Goal: Task Accomplishment & Management: Use online tool/utility

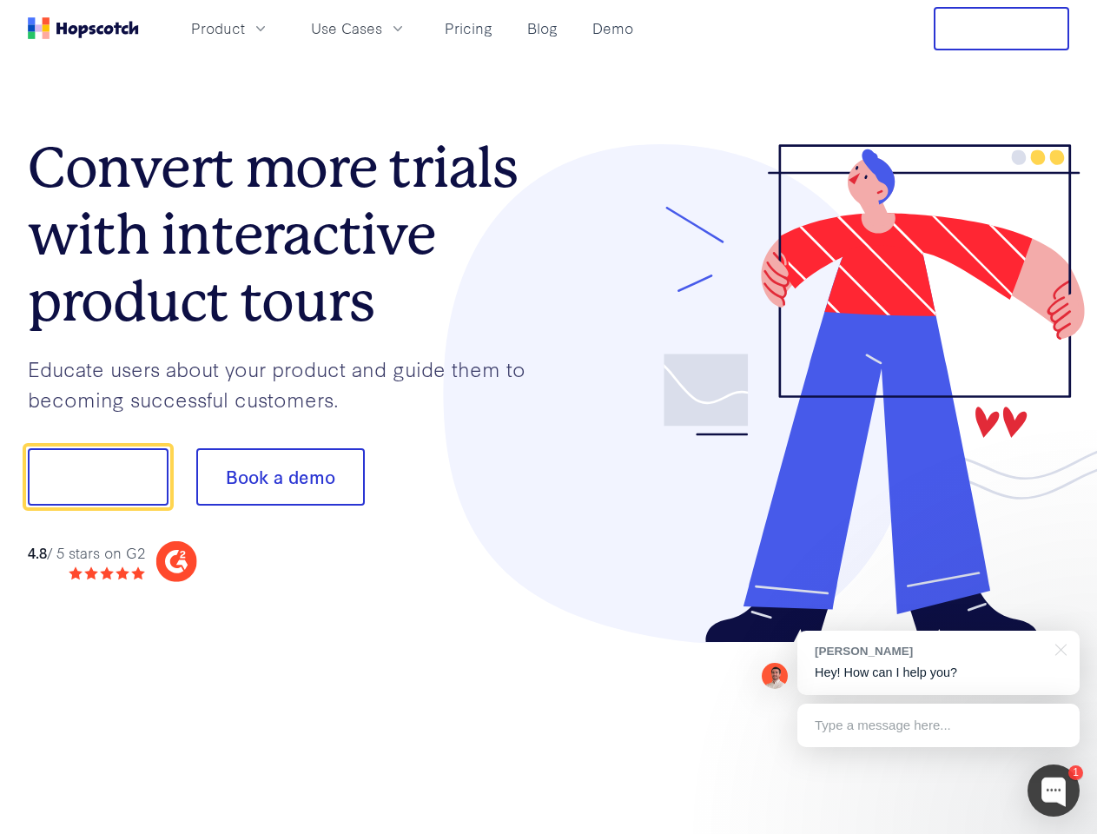
click at [549, 417] on div at bounding box center [809, 393] width 521 height 499
click at [245, 28] on span "Product" at bounding box center [218, 28] width 54 height 22
click at [382, 28] on span "Use Cases" at bounding box center [346, 28] width 71 height 22
click at [1001, 29] on button "Free Trial" at bounding box center [1001, 28] width 135 height 43
click at [97, 477] on button "Show me!" at bounding box center [98, 476] width 141 height 57
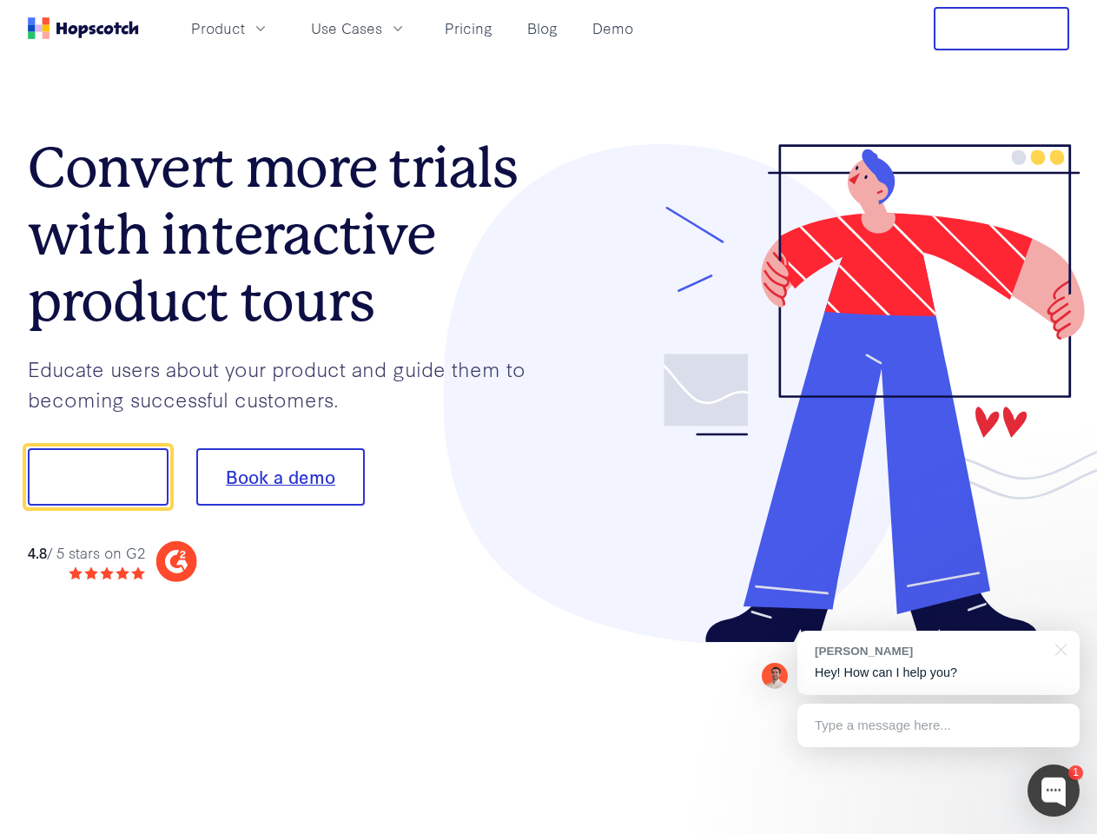
click at [280, 477] on button "Book a demo" at bounding box center [280, 476] width 168 height 57
click at [1053, 790] on div at bounding box center [1053, 790] width 52 height 52
click at [938, 663] on div "[PERSON_NAME] Hey! How can I help you?" at bounding box center [938, 662] width 282 height 64
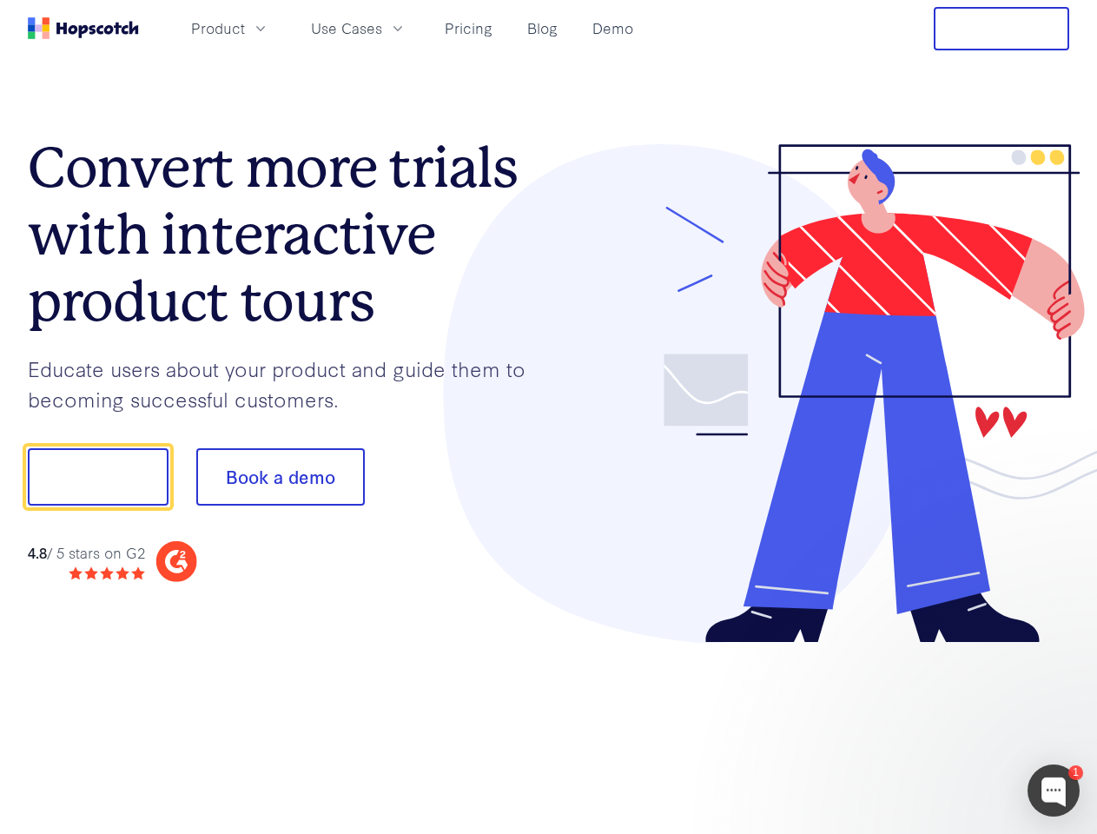
click at [1058, 648] on div at bounding box center [917, 474] width 326 height 579
click at [938, 725] on div at bounding box center [917, 591] width 326 height 346
